Goal: Navigation & Orientation: Find specific page/section

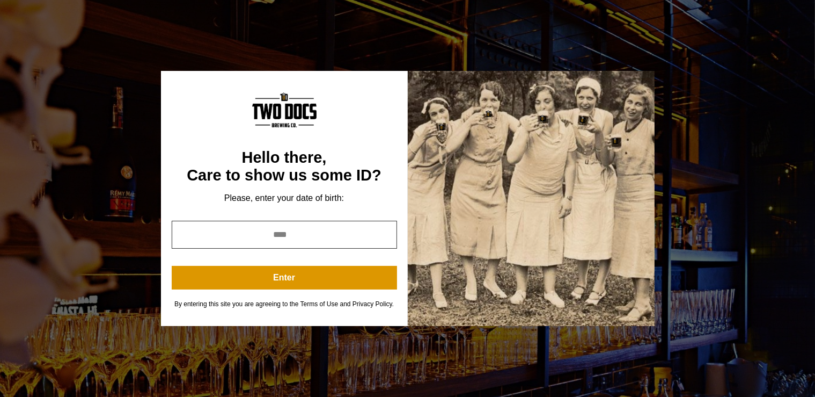
click at [276, 233] on input "year" at bounding box center [284, 235] width 225 height 28
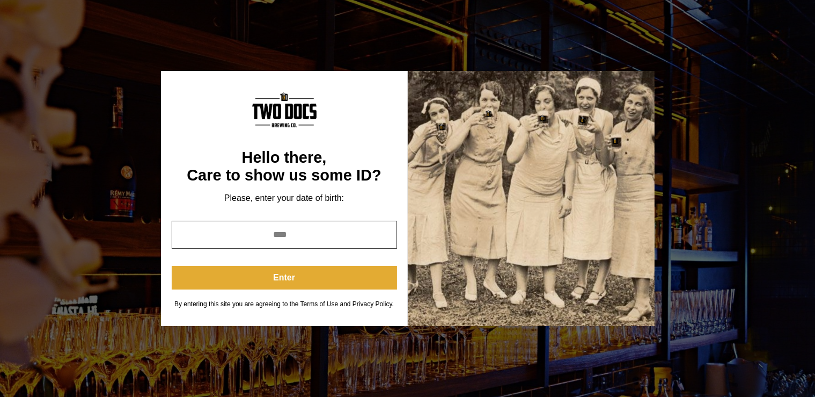
type input "****"
click at [261, 274] on button "Enter" at bounding box center [284, 278] width 225 height 24
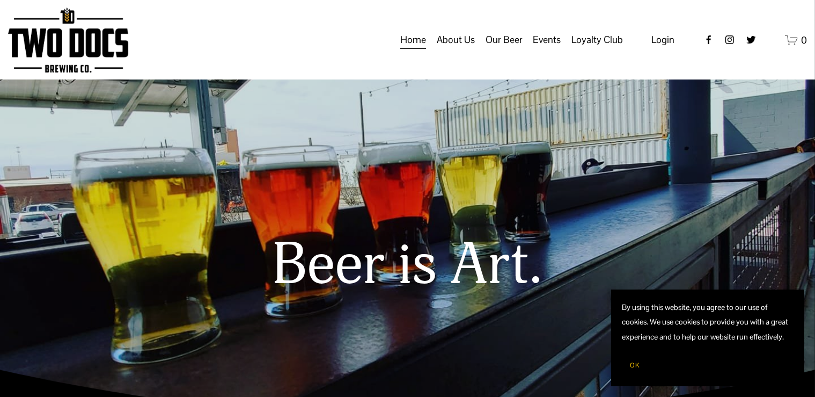
click at [507, 49] on span "Our Beer" at bounding box center [504, 40] width 37 height 18
click at [0, 0] on span "Taproom Menu" at bounding box center [0, 0] width 0 height 0
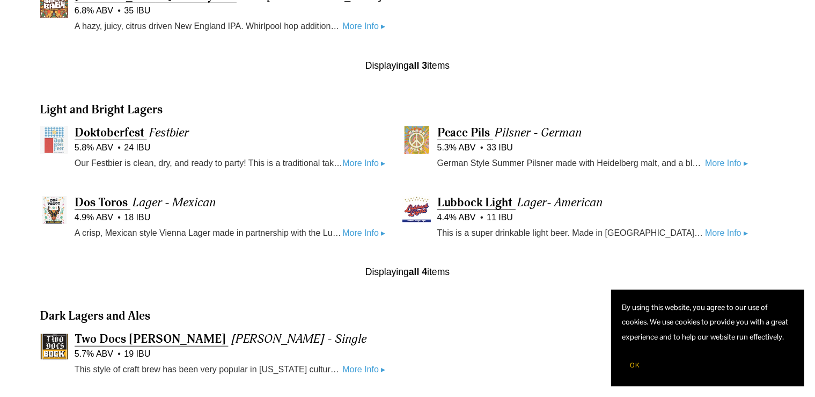
scroll to position [529, 0]
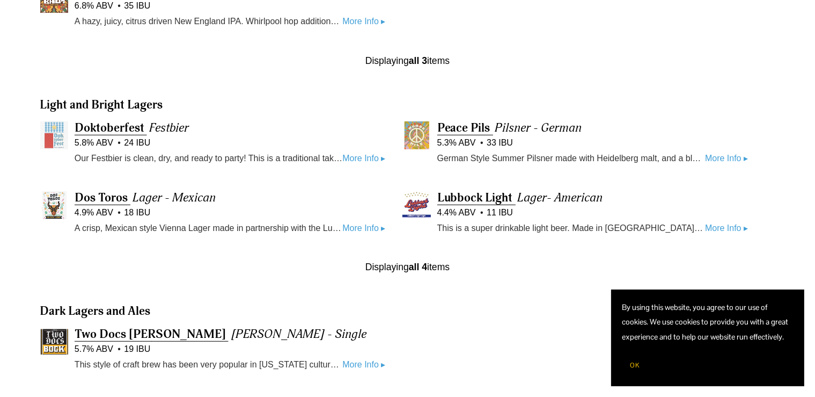
click at [361, 158] on link "More Info ▸" at bounding box center [363, 158] width 43 height 14
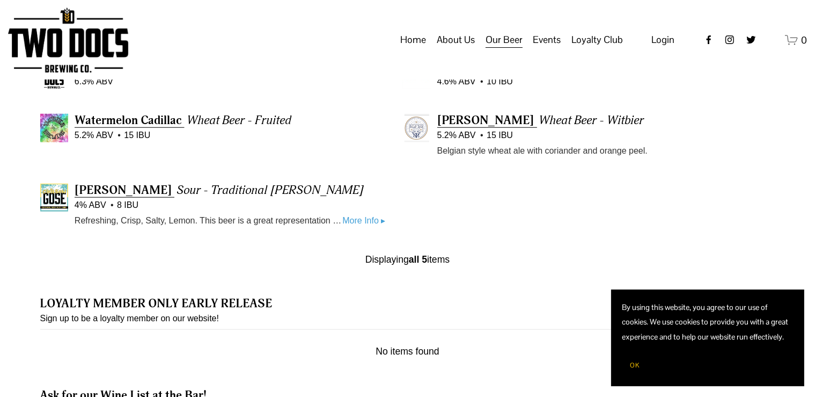
scroll to position [907, 0]
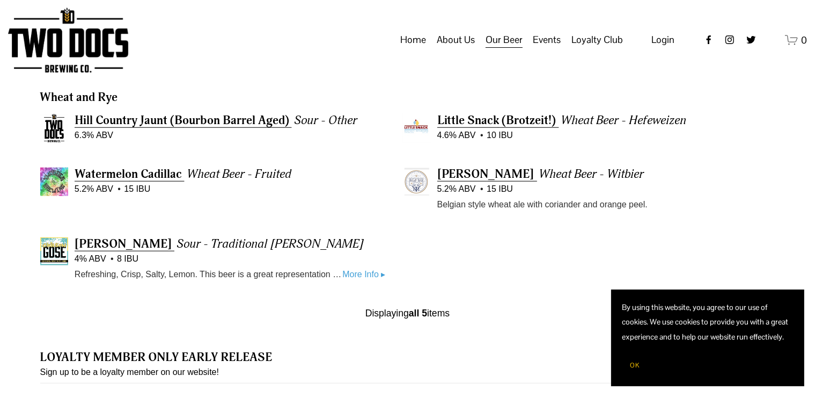
click at [407, 50] on link "Home" at bounding box center [413, 40] width 26 height 20
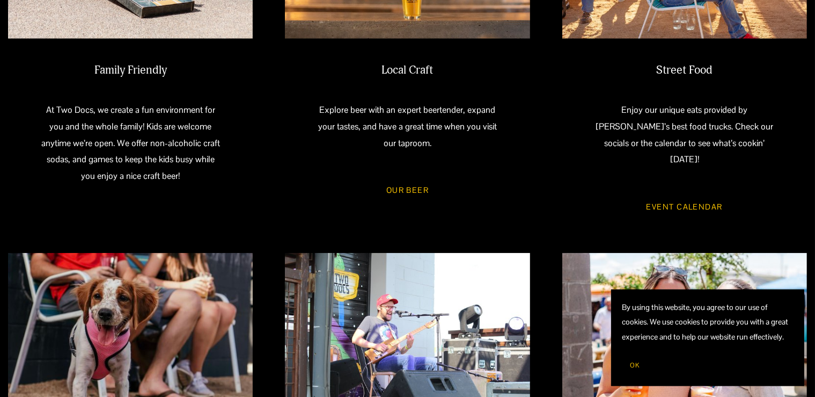
scroll to position [604, 0]
